Goal: Task Accomplishment & Management: Manage account settings

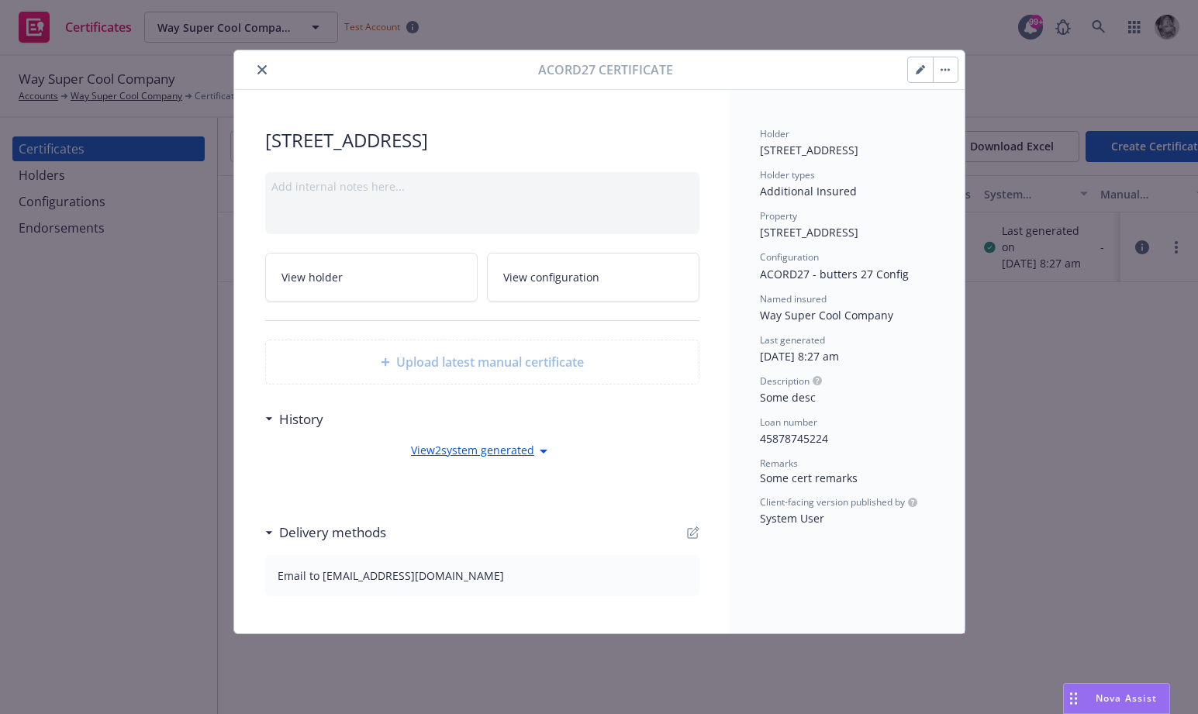
click at [916, 70] on icon "button" at bounding box center [920, 69] width 9 height 9
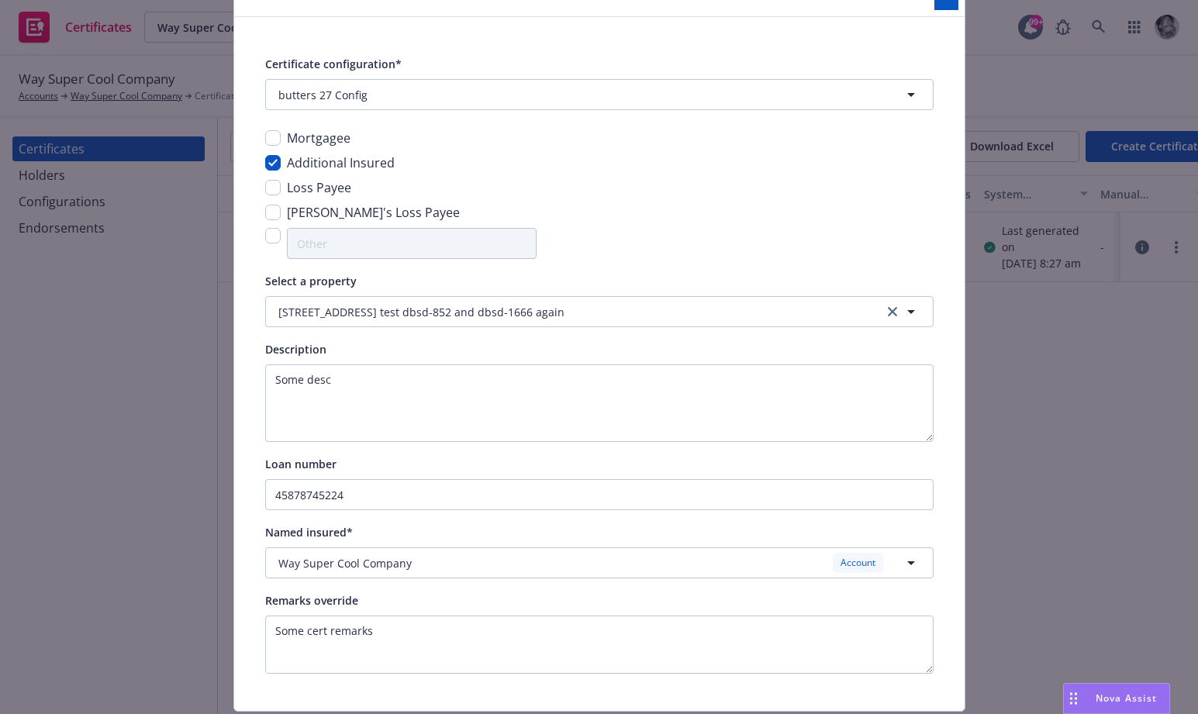
scroll to position [125, 0]
